Goal: Complete application form

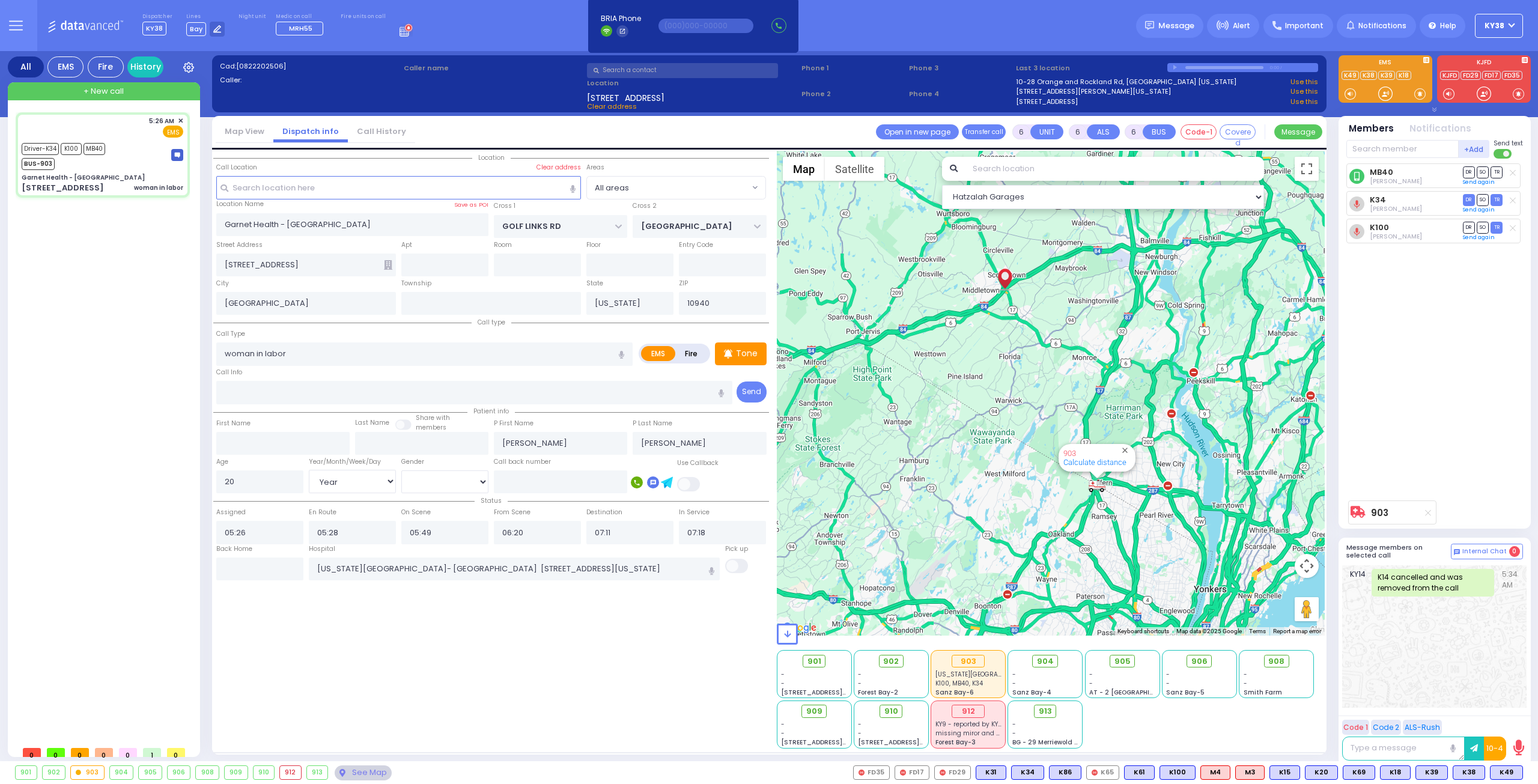
select select "Year"
select select "[DEMOGRAPHIC_DATA]"
click at [145, 161] on div "Driver-K34 K100 MB40 BUS-903" at bounding box center [102, 155] width 161 height 30
select select
radio input "true"
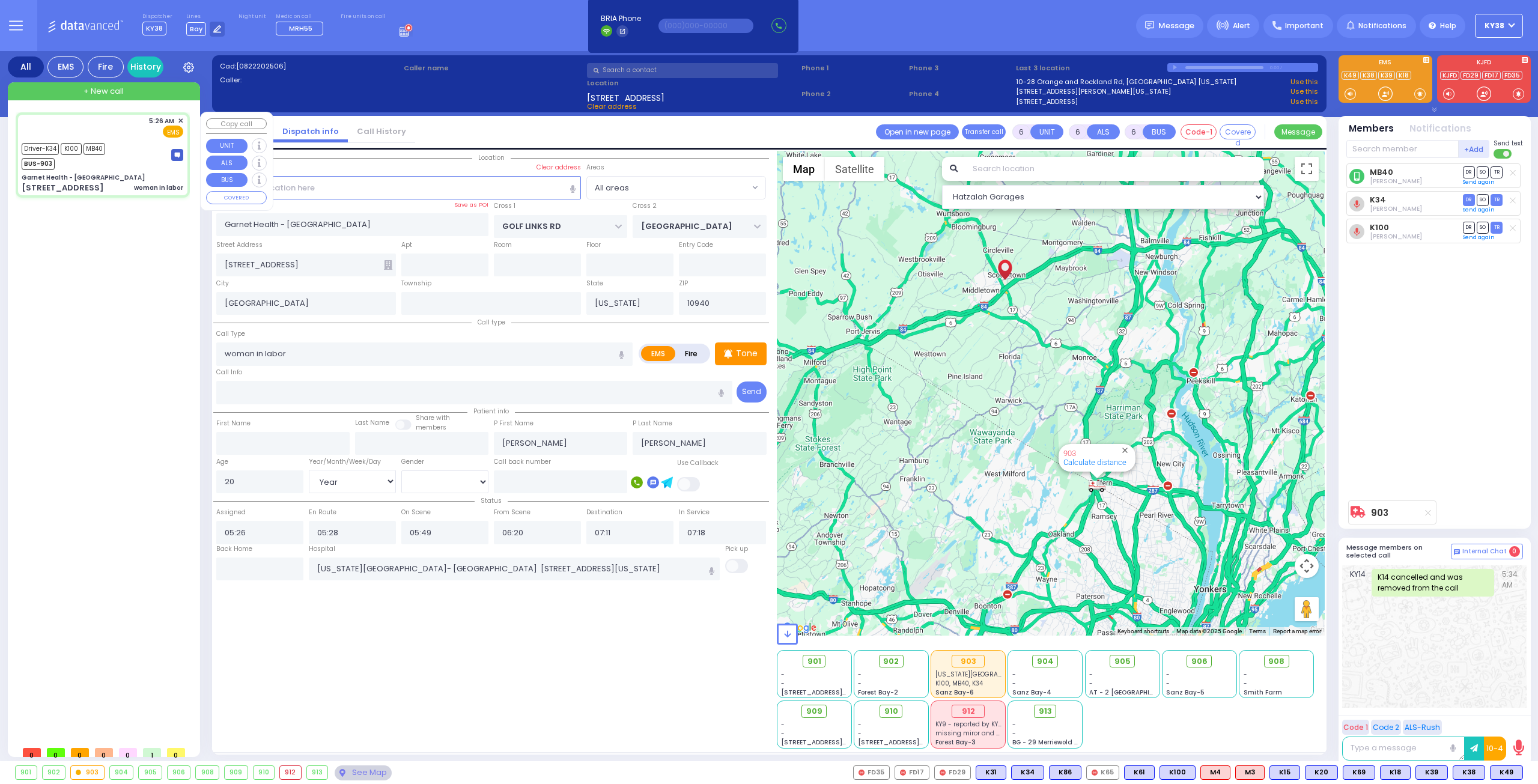
select select "Year"
select select "[DEMOGRAPHIC_DATA]"
select select "Hatzalah Garages"
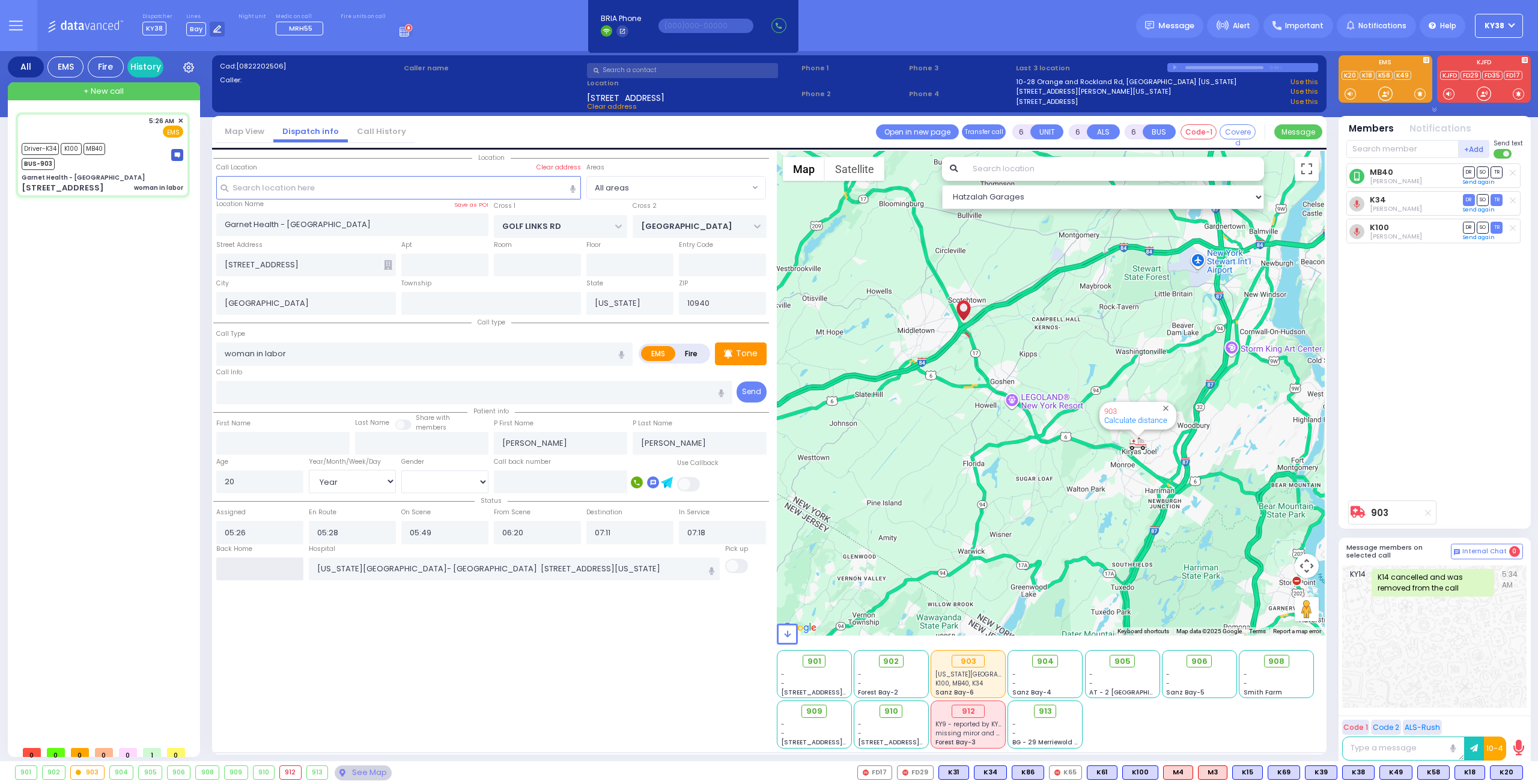
click at [283, 561] on input "text" at bounding box center [259, 569] width 87 height 23
type input "08:53"
select select
radio input "true"
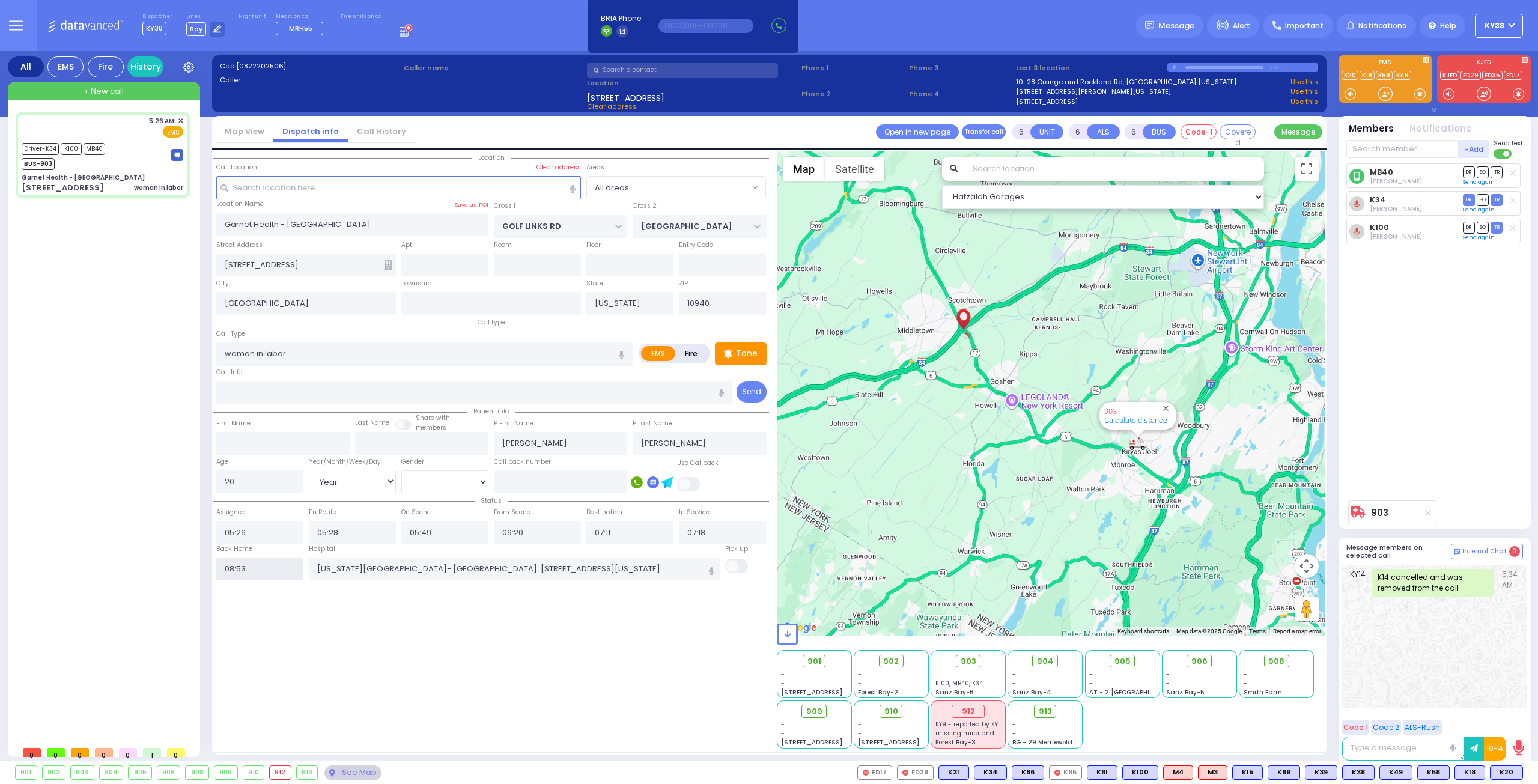
select select
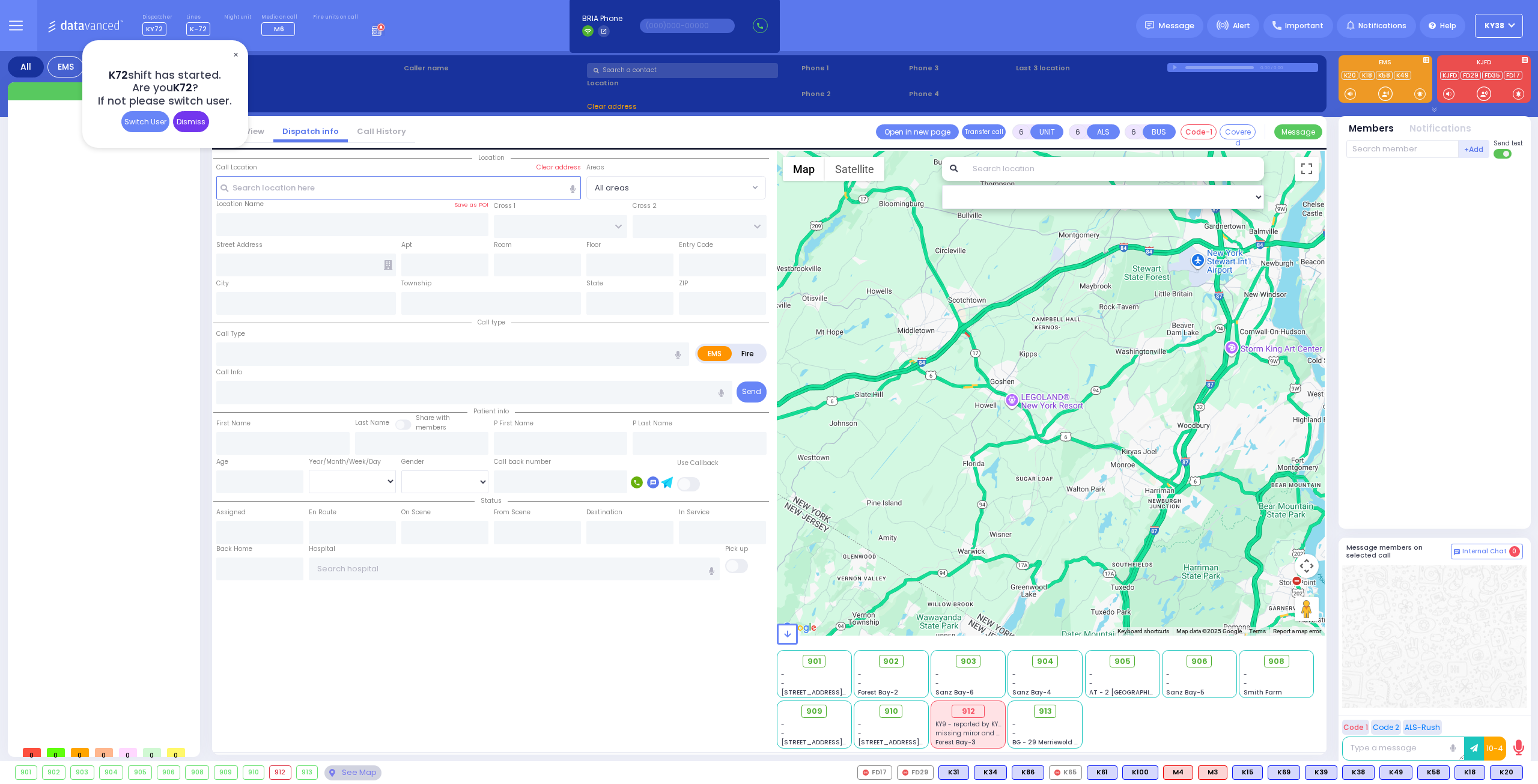
click at [186, 122] on div "Dismiss" at bounding box center [191, 121] width 36 height 21
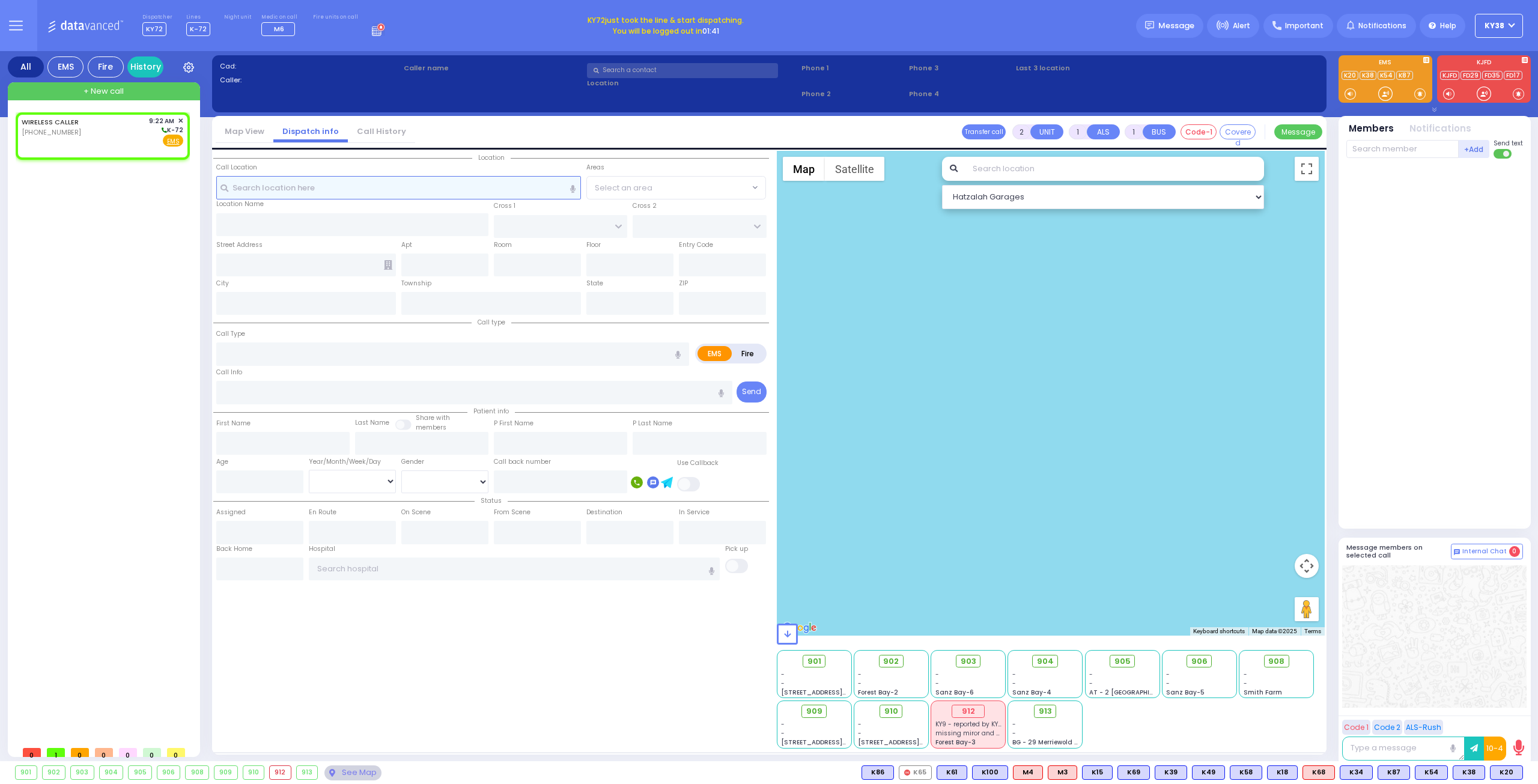
select select
radio input "true"
select select
type input "09:22"
select select "Hatzalah Garages"
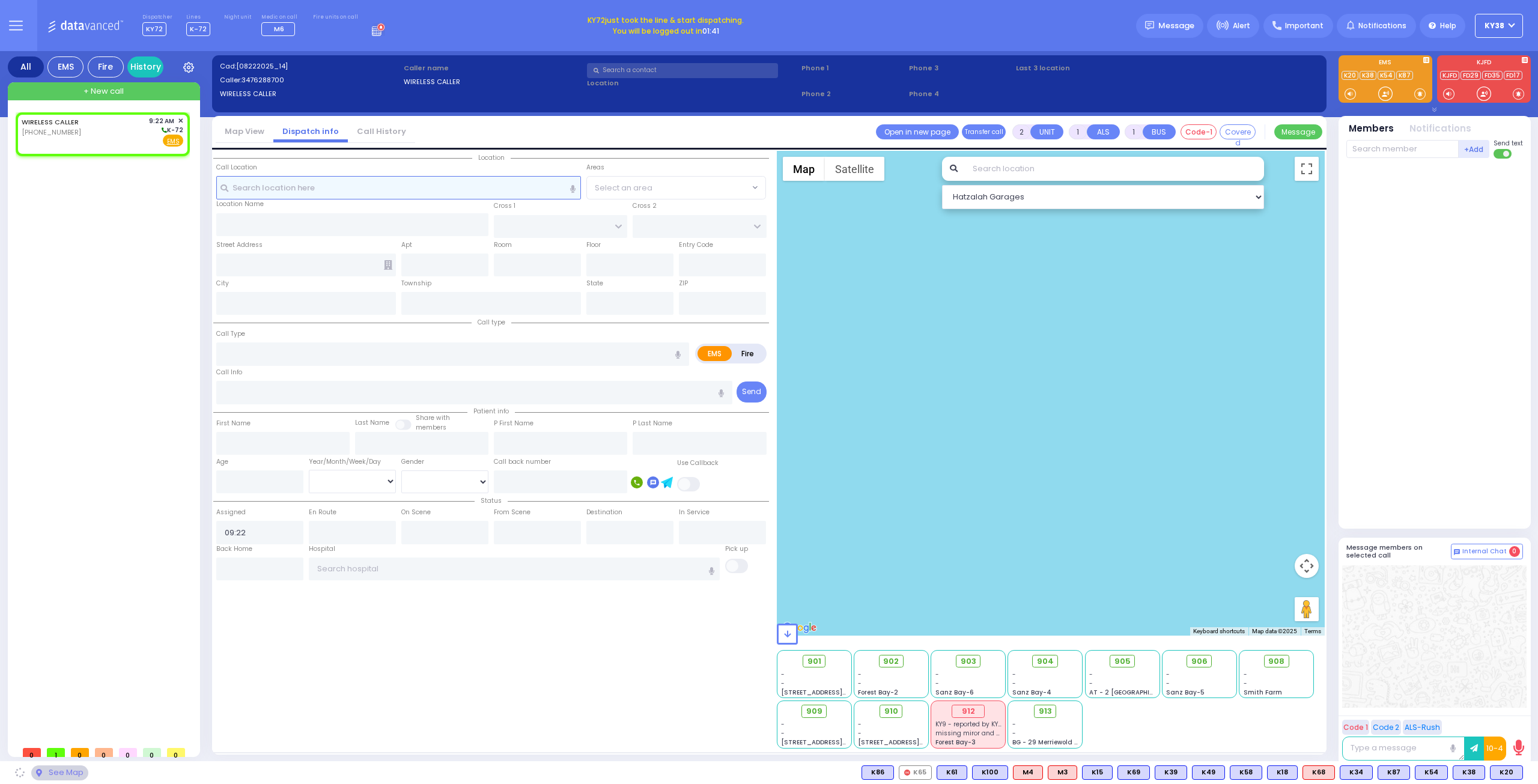
select select
radio input "true"
select select
select select "Hatzalah Garages"
select select
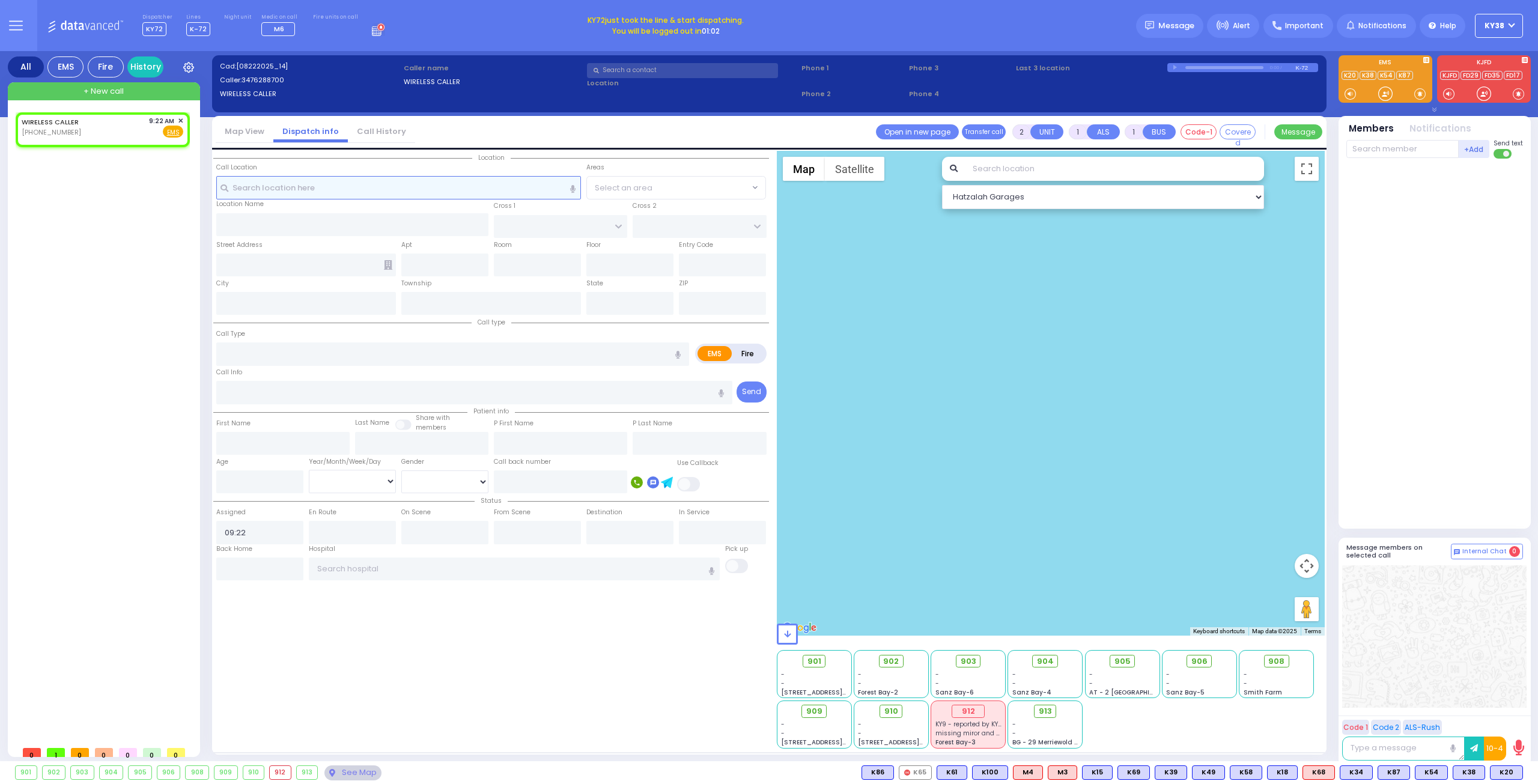
radio input "true"
select select
select select "Hatzalah Garages"
